Goal: Navigation & Orientation: Find specific page/section

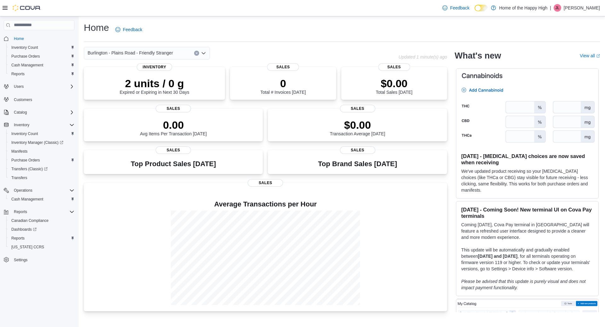
click at [577, 3] on div "Feedback Dark Mode Home of the Happy High | JL Julia Lebek" at bounding box center [520, 8] width 160 height 13
click at [585, 8] on p "Julia Lebek" at bounding box center [581, 8] width 36 height 8
click at [563, 63] on span "Sign Out" at bounding box center [558, 62] width 17 height 6
